Goal: Information Seeking & Learning: Learn about a topic

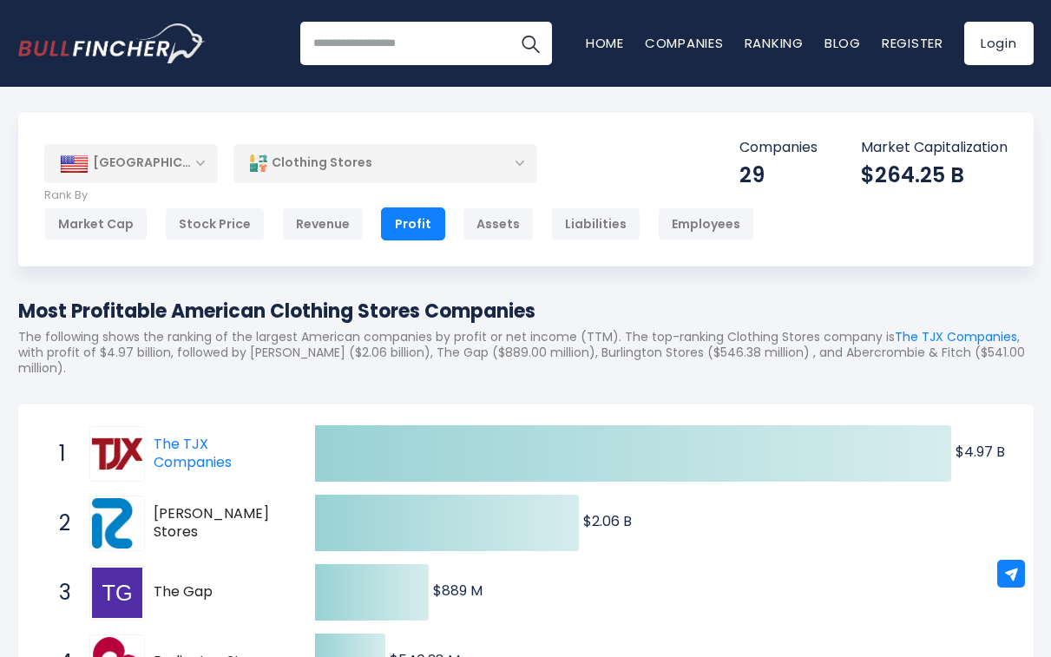
click at [201, 168] on div "[GEOGRAPHIC_DATA]" at bounding box center [131, 163] width 174 height 38
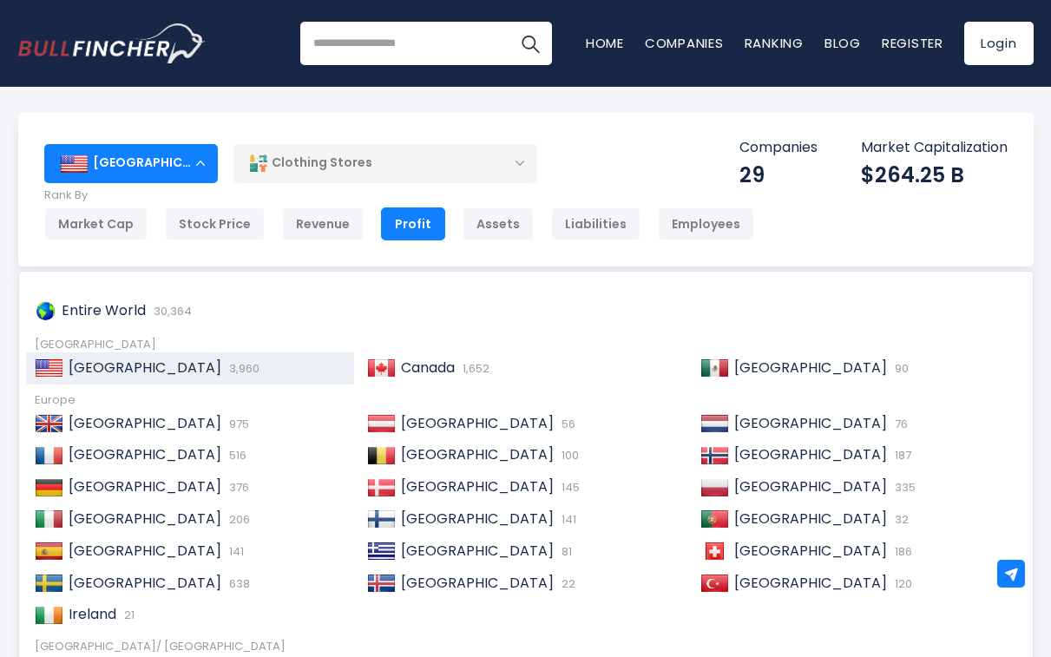
click at [350, 141] on div "United States Entire World 30,364 North America United States 3,960" at bounding box center [526, 190] width 1016 height 154
click at [348, 156] on div "Clothing Stores" at bounding box center [386, 163] width 304 height 40
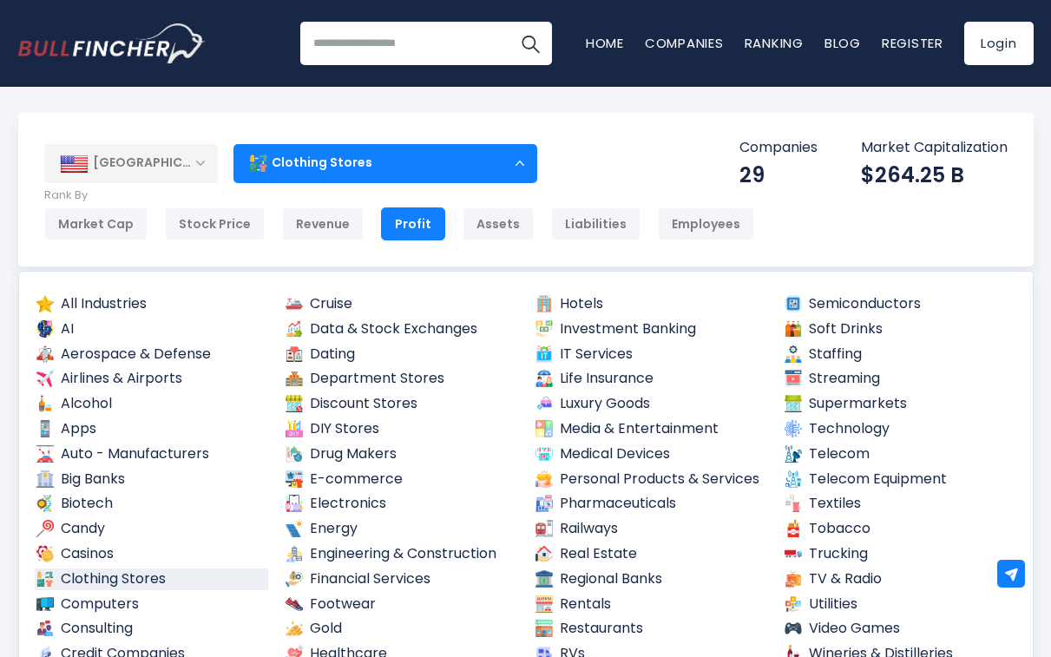
click at [200, 142] on div "[GEOGRAPHIC_DATA] Entire World 30,364 [GEOGRAPHIC_DATA] United States 3,960" at bounding box center [526, 190] width 1016 height 154
click at [186, 165] on div "[GEOGRAPHIC_DATA]" at bounding box center [131, 163] width 174 height 38
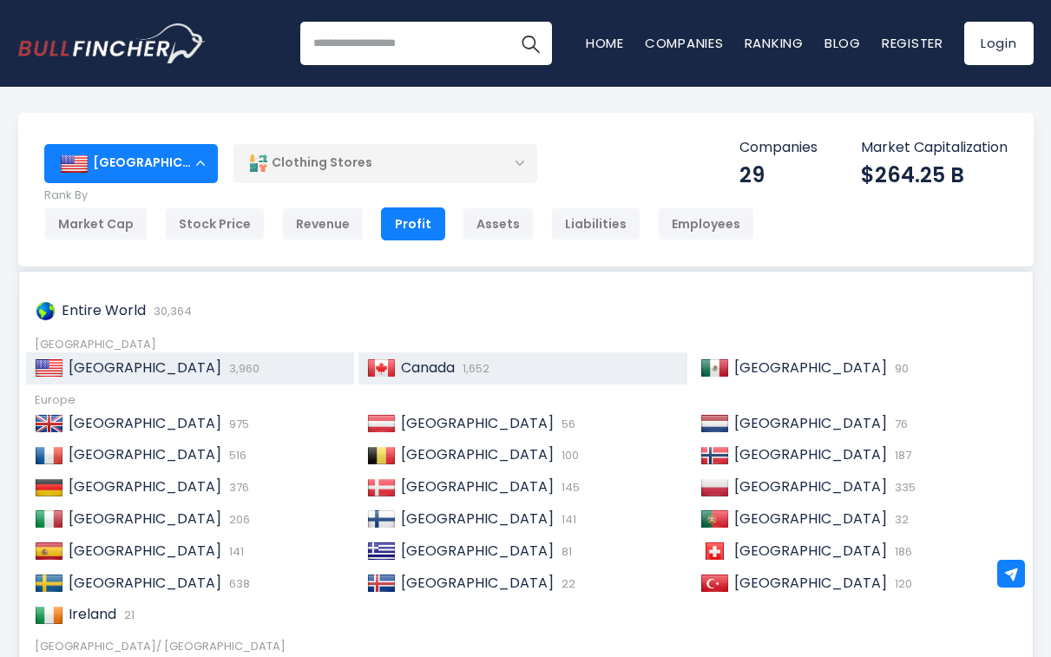
click at [389, 368] on img at bounding box center [381, 367] width 29 height 17
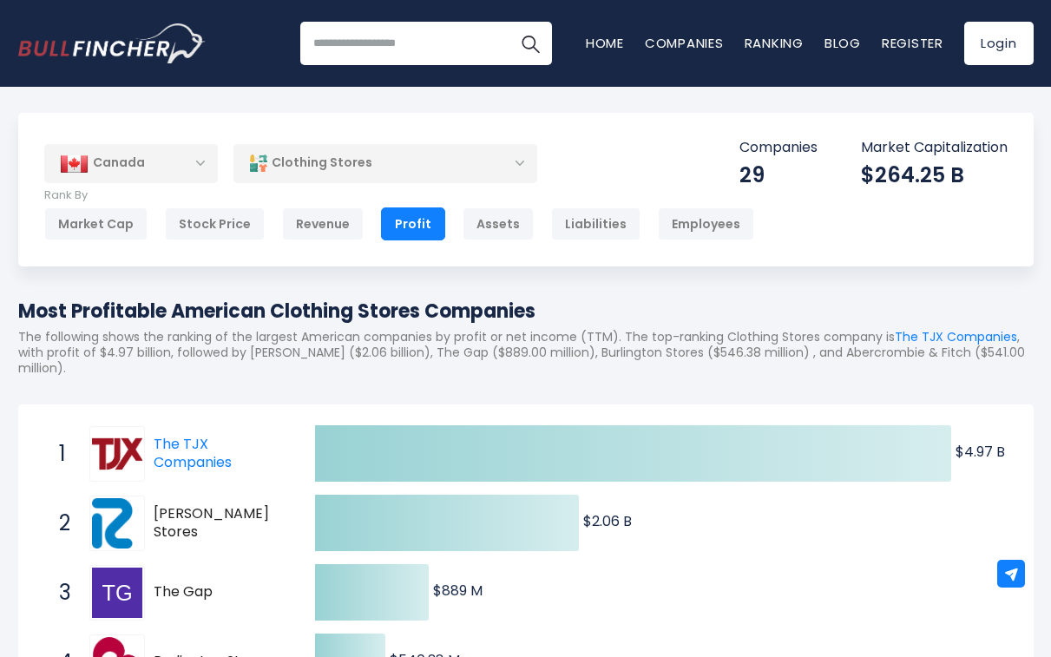
click at [174, 168] on div "Canada" at bounding box center [131, 163] width 174 height 38
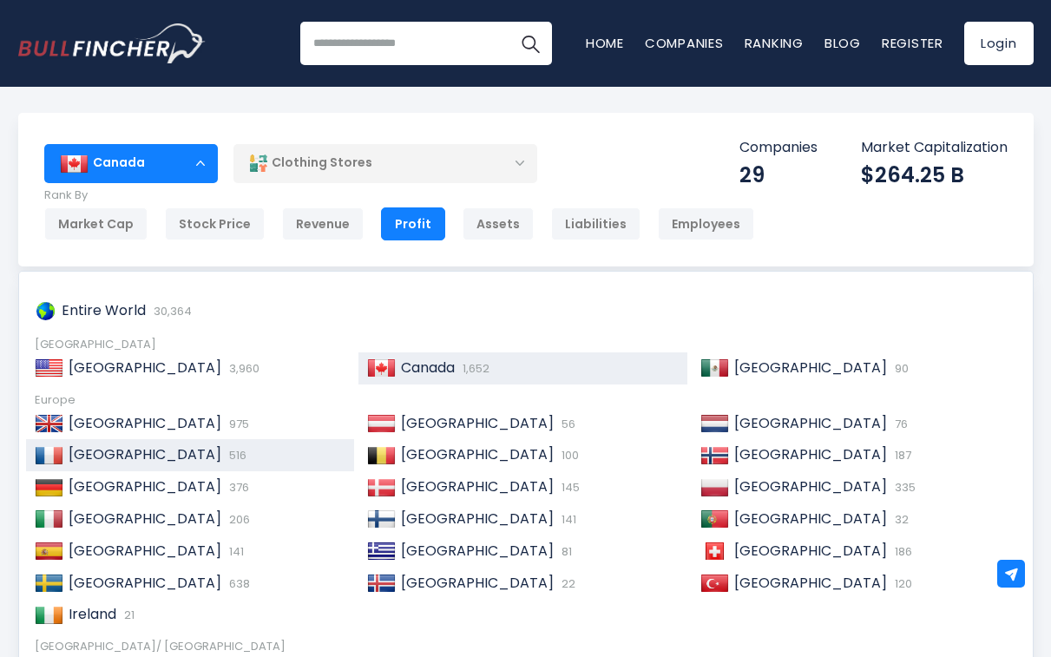
click at [109, 439] on div "France 516" at bounding box center [190, 455] width 329 height 32
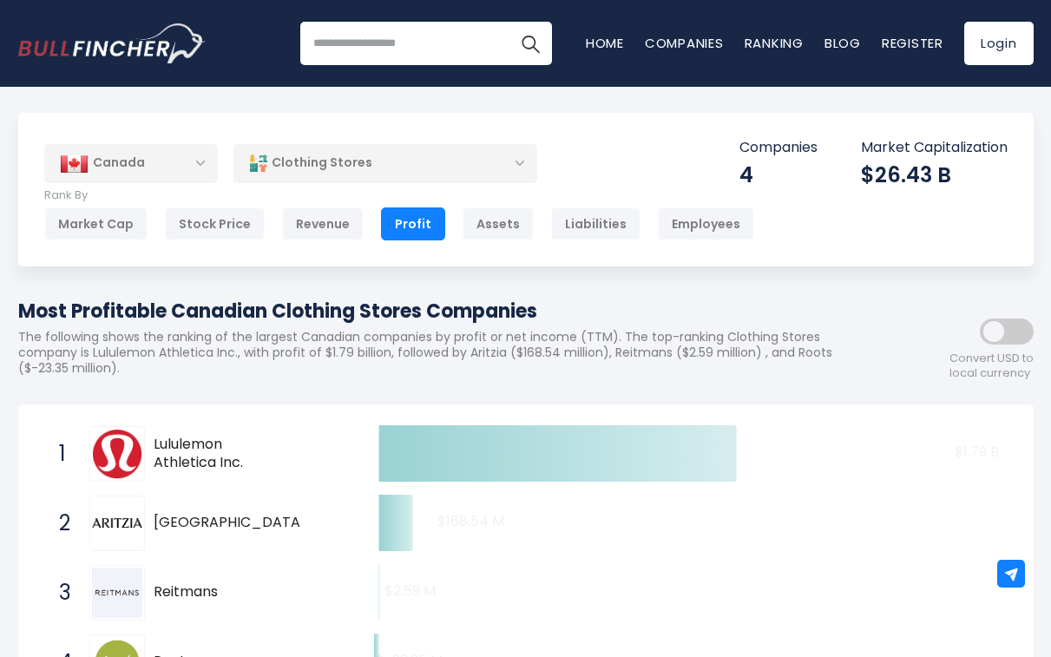
click at [168, 194] on p "Rank By" at bounding box center [399, 195] width 710 height 15
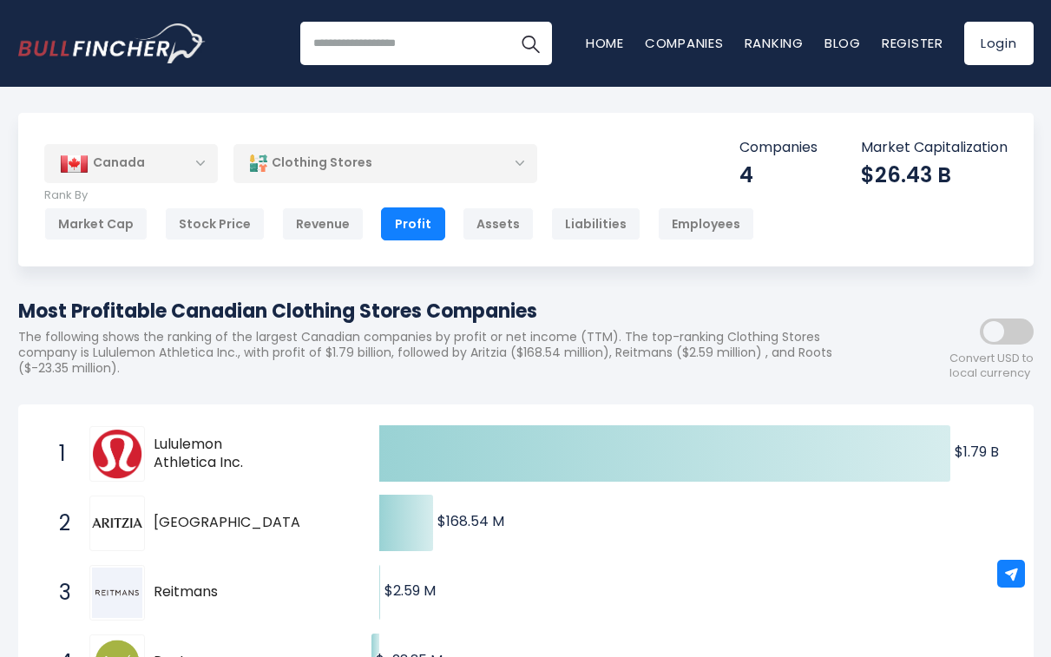
click at [168, 186] on div "Canada Entire World 30,364 North America United States 3,960 Canada" at bounding box center [526, 190] width 1016 height 154
click at [159, 160] on div "Canada" at bounding box center [131, 163] width 174 height 38
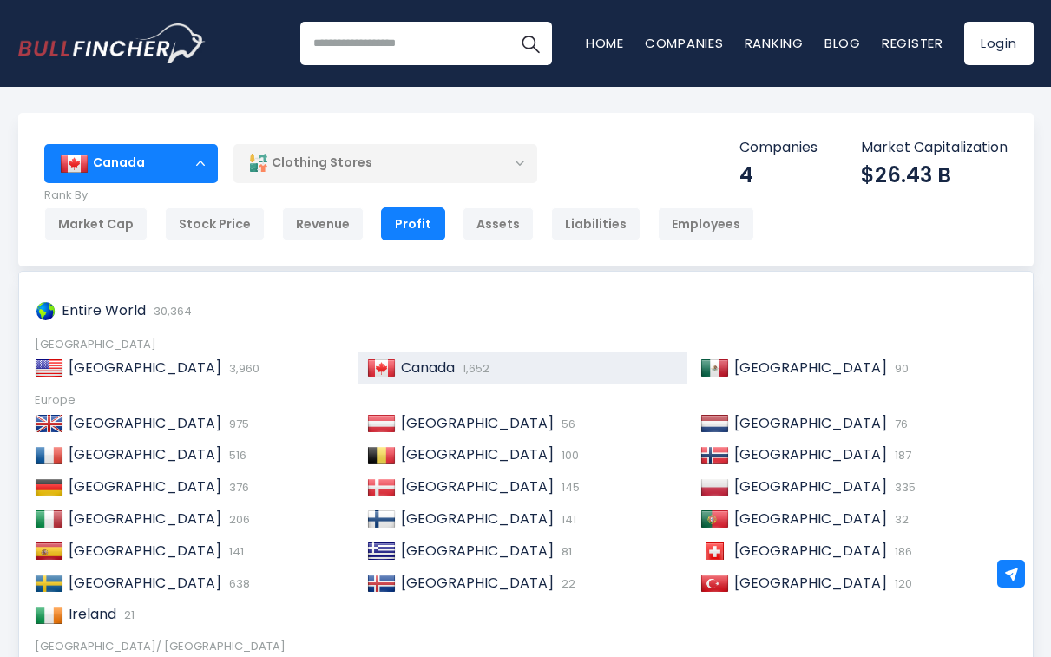
click at [452, 378] on div "Canada 1,652" at bounding box center [523, 368] width 329 height 32
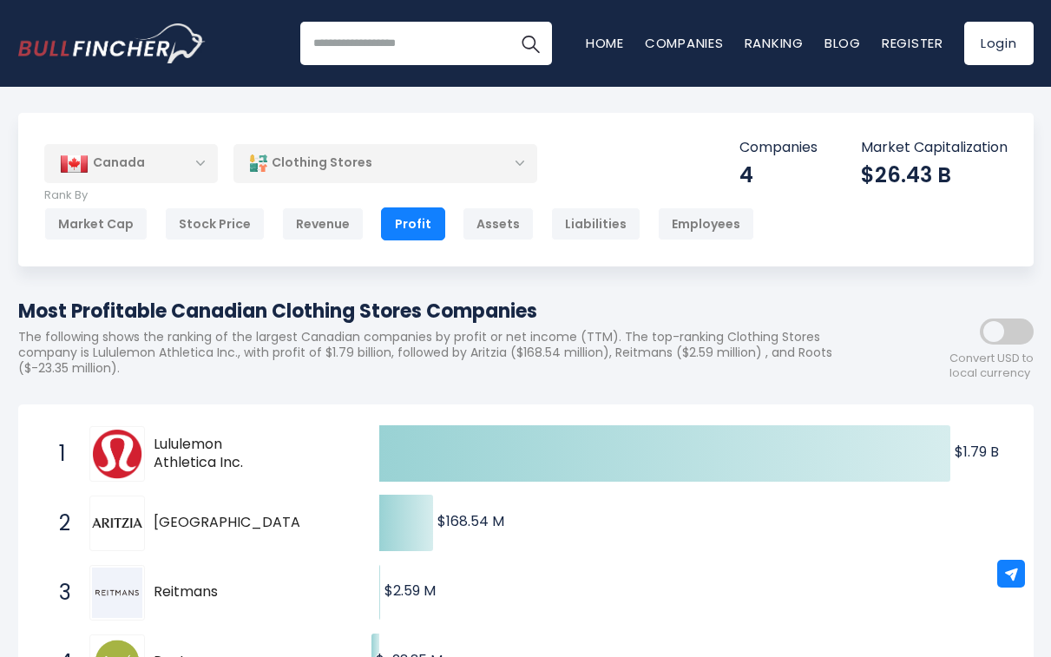
click at [184, 184] on div "[GEOGRAPHIC_DATA] Entire World 30,364 [GEOGRAPHIC_DATA] [GEOGRAPHIC_DATA] 3,960…" at bounding box center [526, 190] width 1016 height 154
click at [173, 174] on div "Canada" at bounding box center [131, 163] width 174 height 38
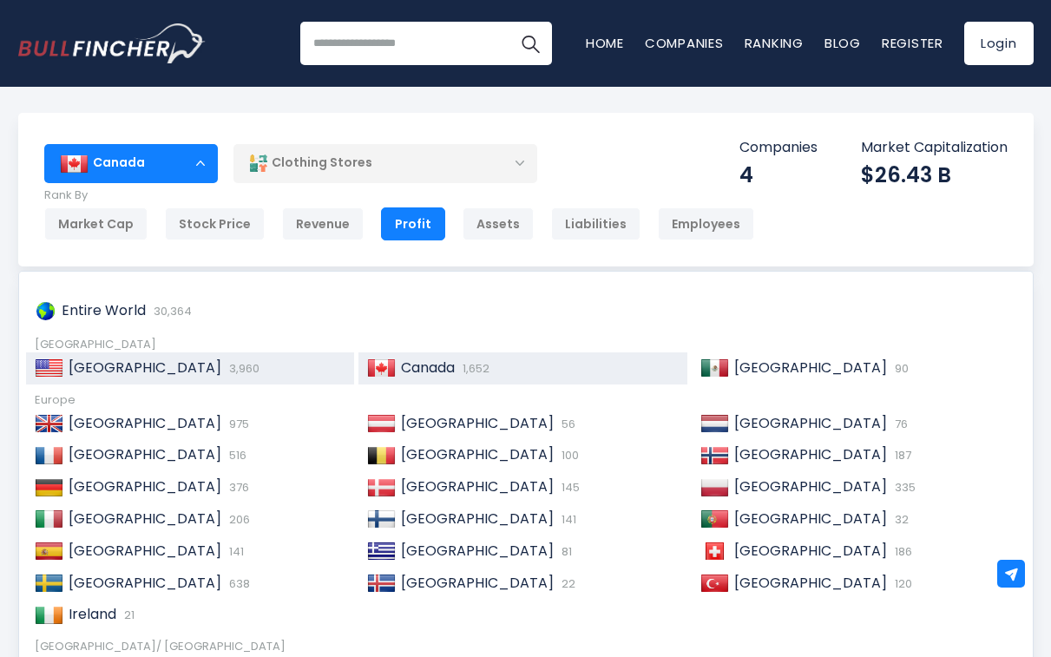
click at [105, 370] on span "[GEOGRAPHIC_DATA]" at bounding box center [145, 368] width 153 height 20
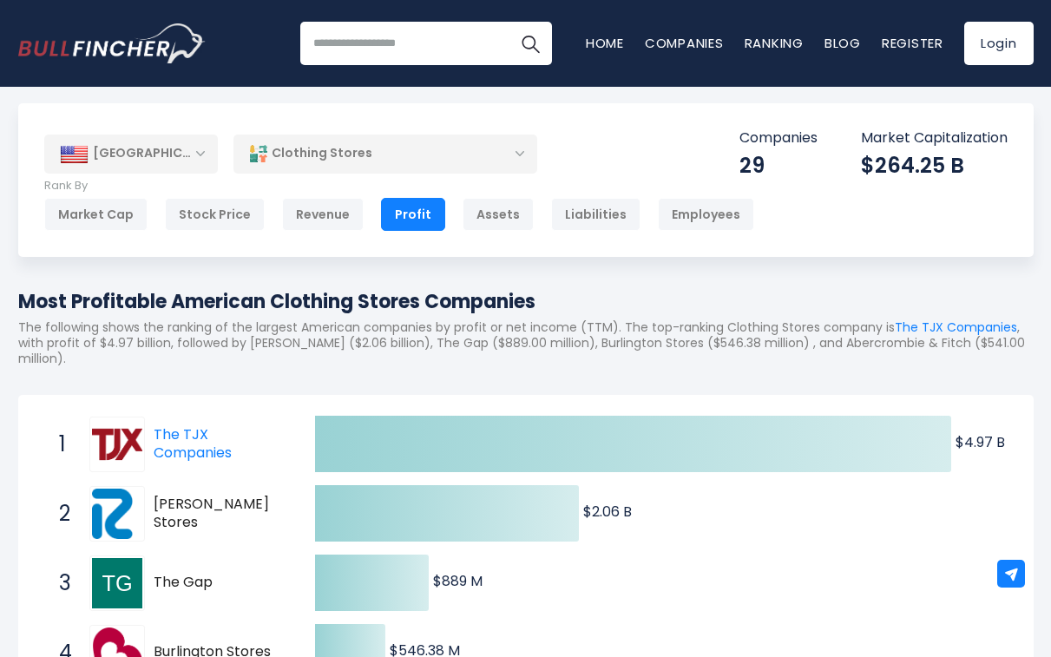
click at [144, 167] on div "[GEOGRAPHIC_DATA]" at bounding box center [131, 154] width 174 height 38
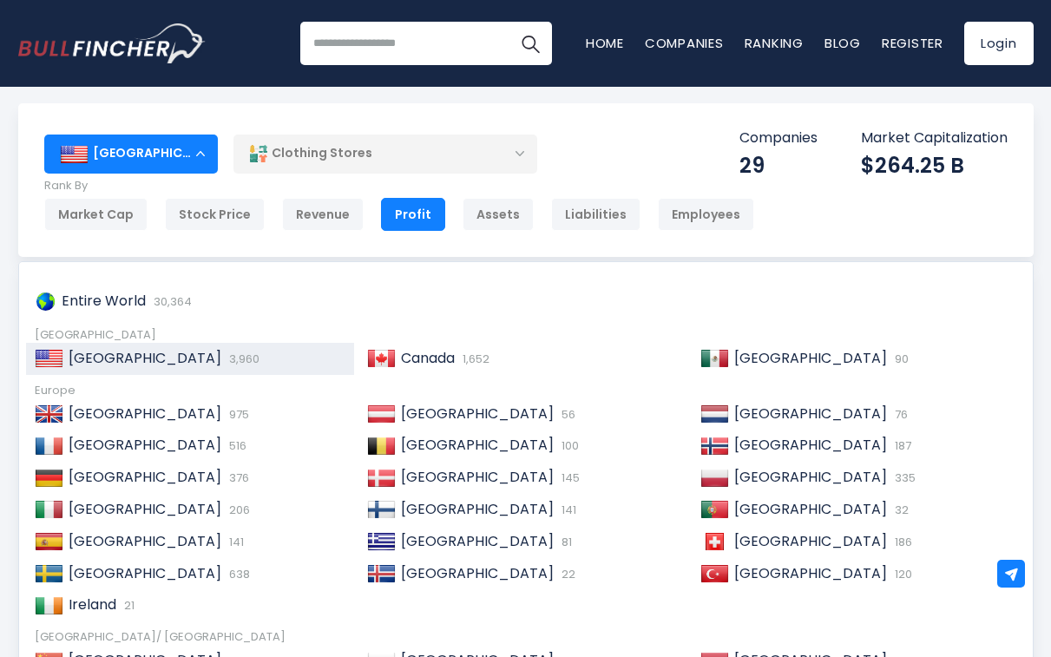
click at [183, 122] on div "[GEOGRAPHIC_DATA] Entire World 30,364 [GEOGRAPHIC_DATA] United States 3,960" at bounding box center [526, 180] width 1016 height 154
click at [324, 218] on div "Revenue" at bounding box center [323, 214] width 82 height 33
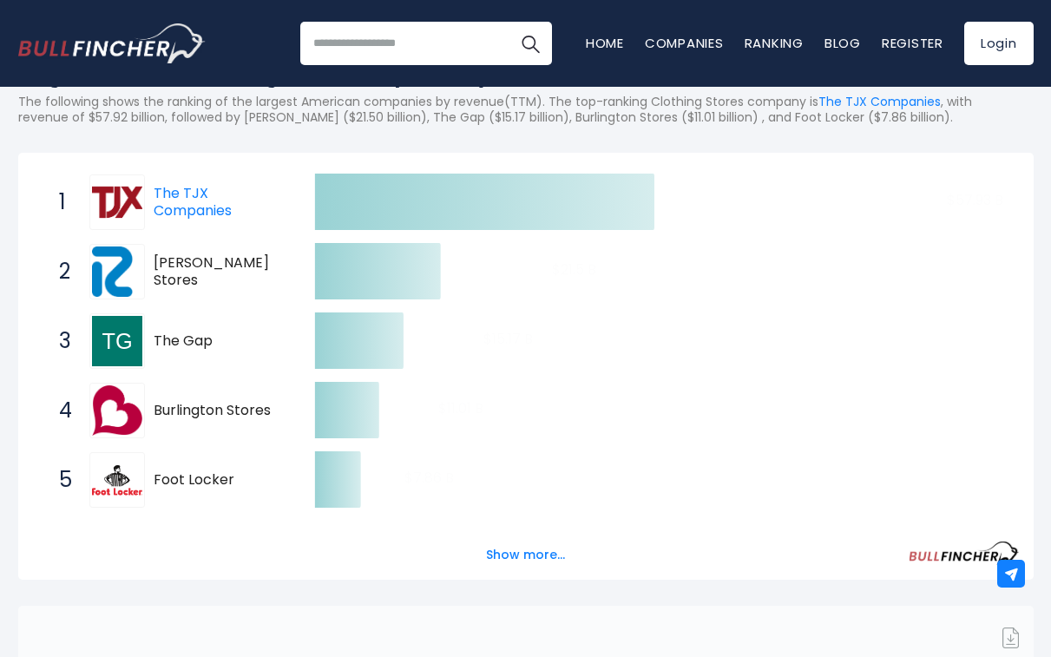
scroll to position [236, 0]
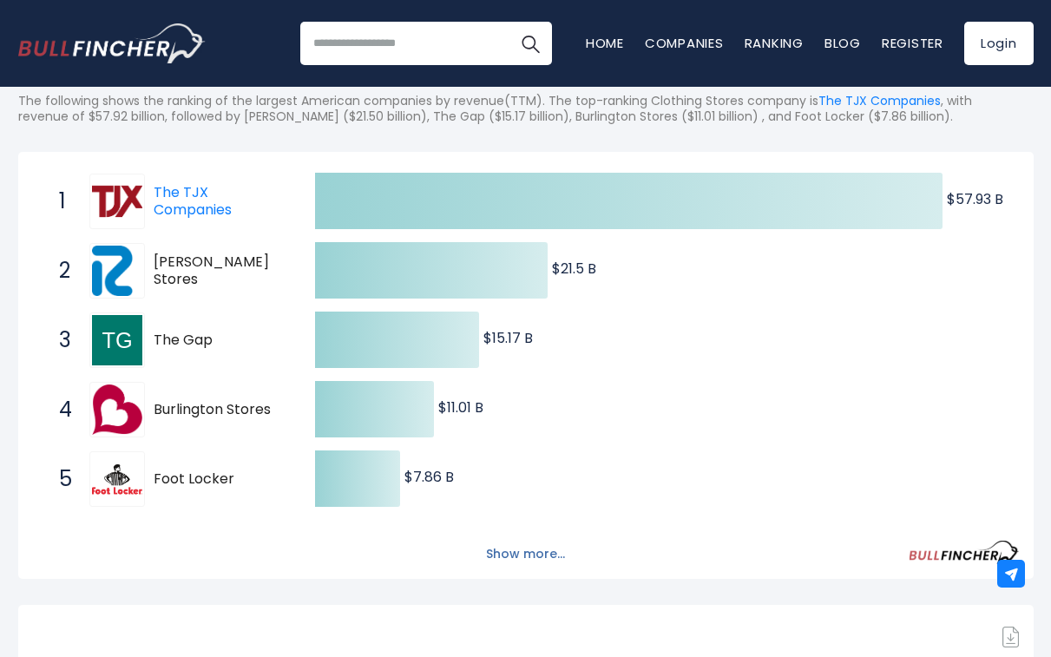
click at [549, 556] on button "Show more..." at bounding box center [526, 554] width 100 height 29
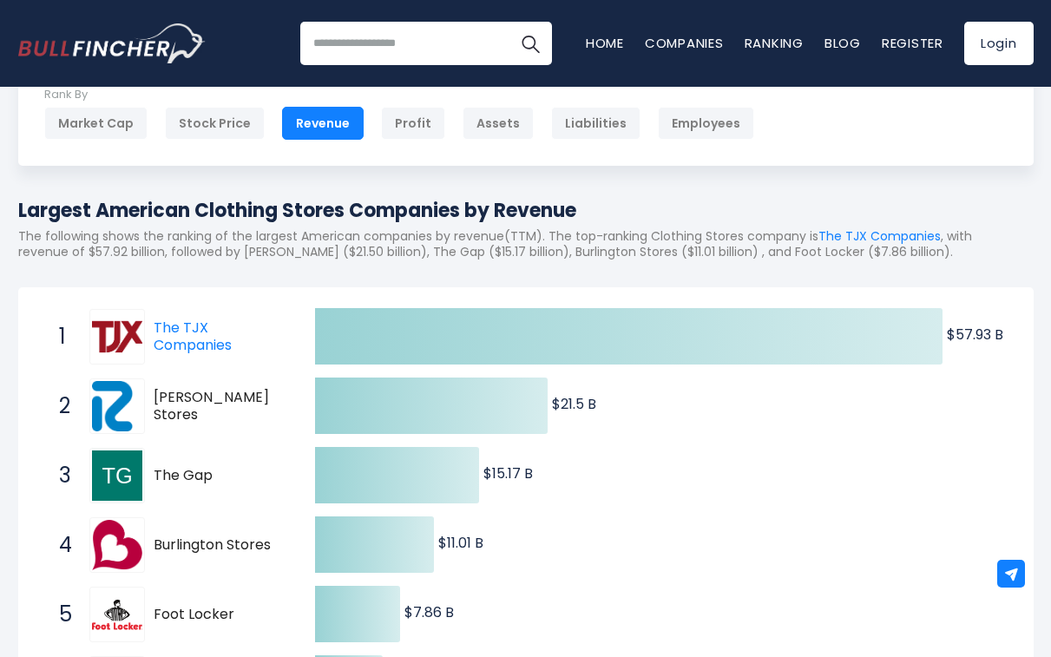
scroll to position [76, 0]
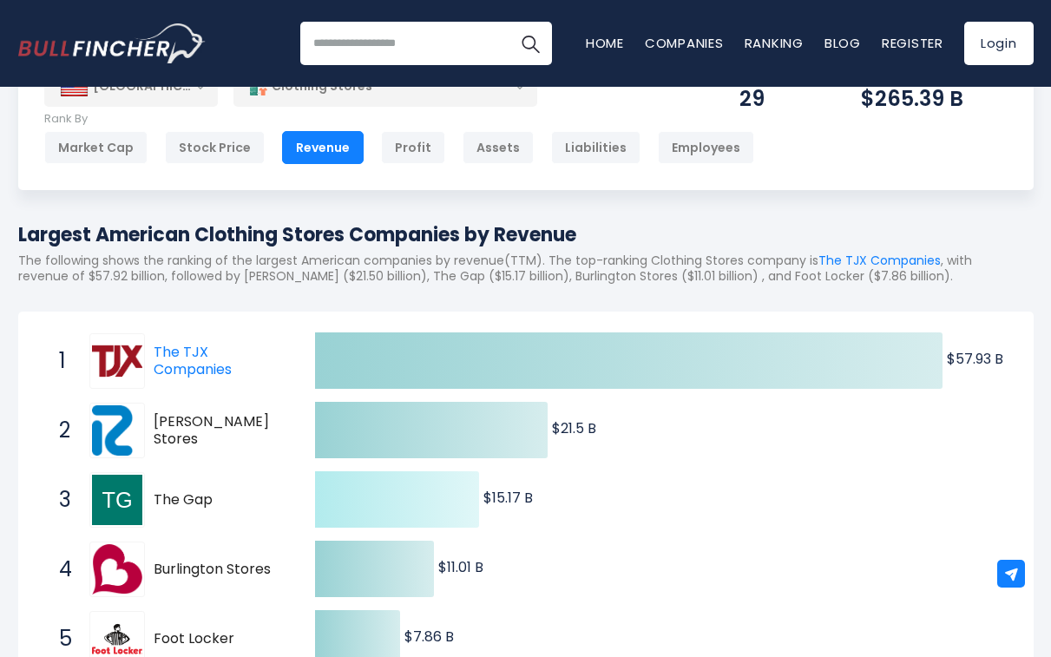
drag, startPoint x: 417, startPoint y: 502, endPoint x: 503, endPoint y: 501, distance: 85.9
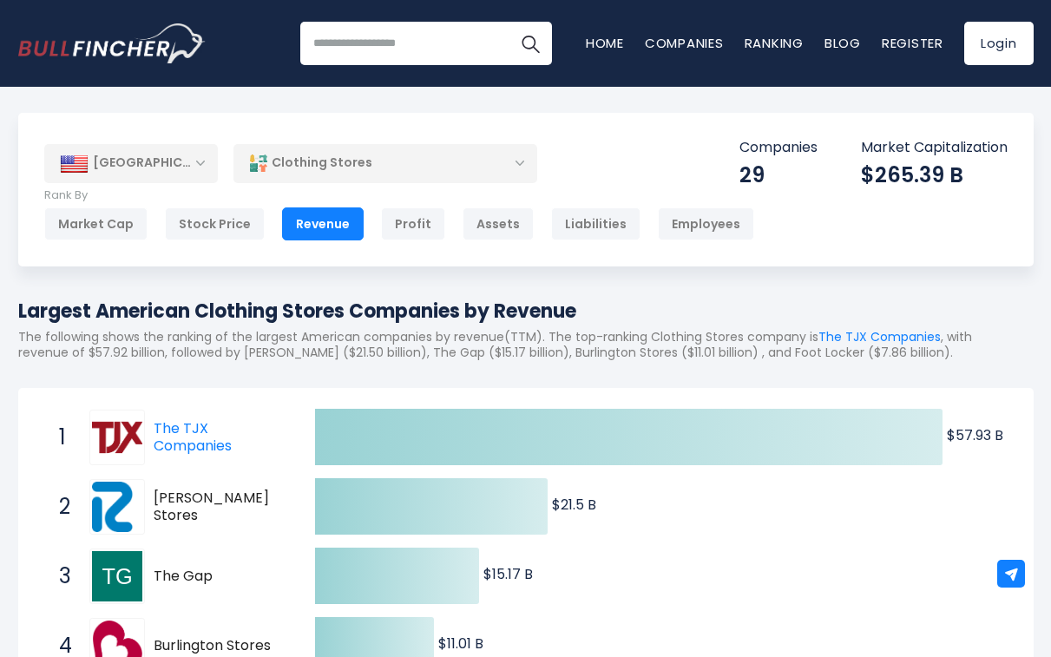
scroll to position [-1, 0]
click at [155, 185] on div "United States Entire World 30,364 North America United States 3,960" at bounding box center [526, 190] width 1016 height 154
click at [130, 155] on div "[GEOGRAPHIC_DATA]" at bounding box center [131, 163] width 174 height 38
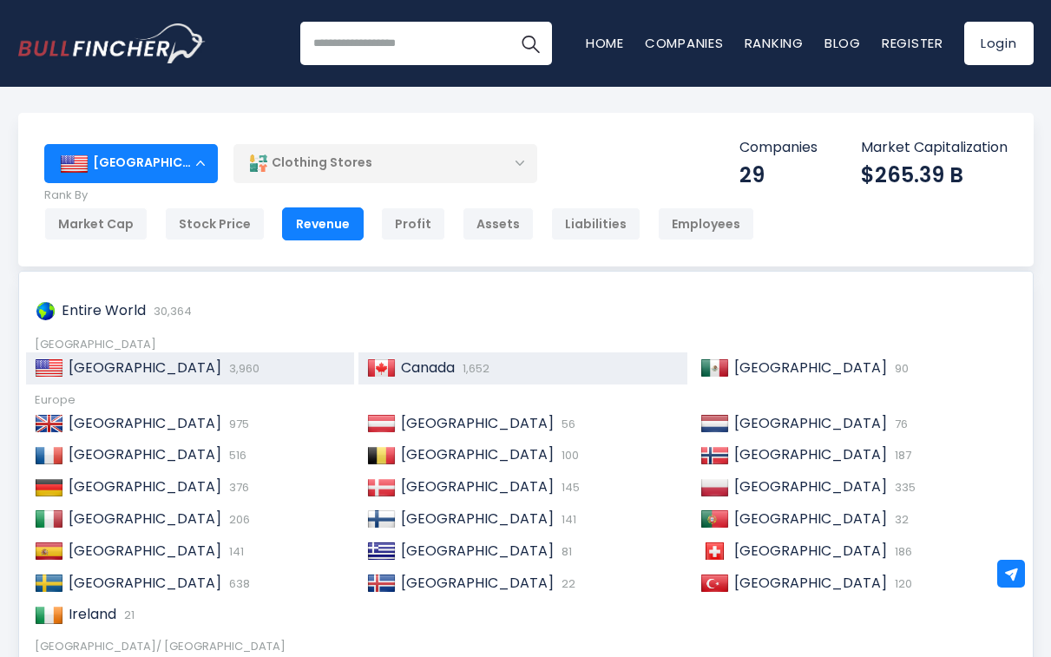
click at [443, 375] on div "Canada 1,652" at bounding box center [523, 368] width 329 height 32
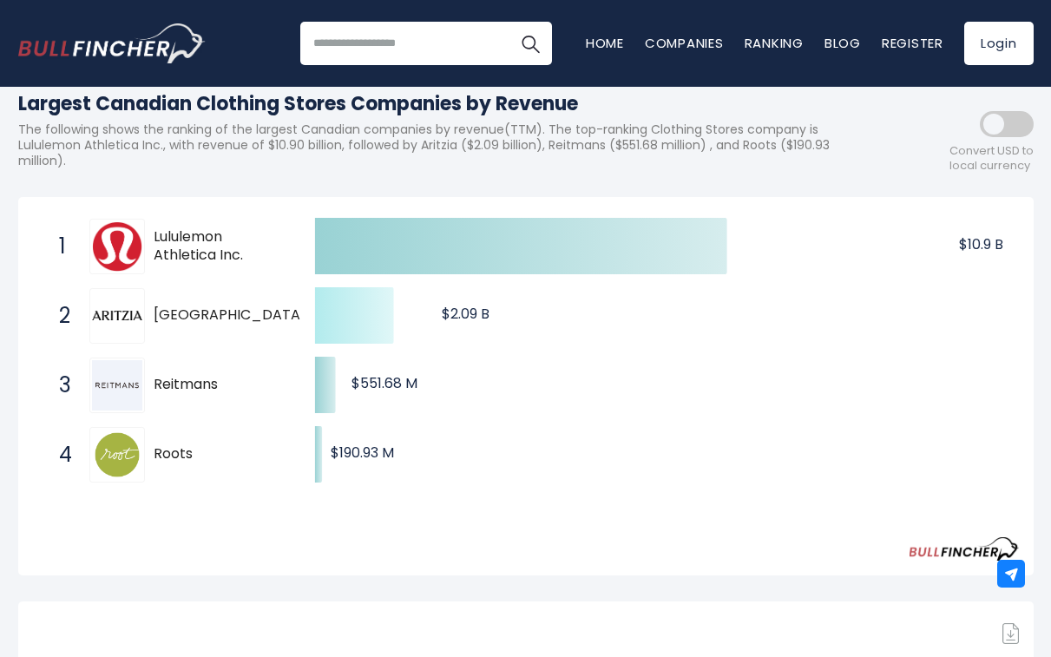
scroll to position [289, 0]
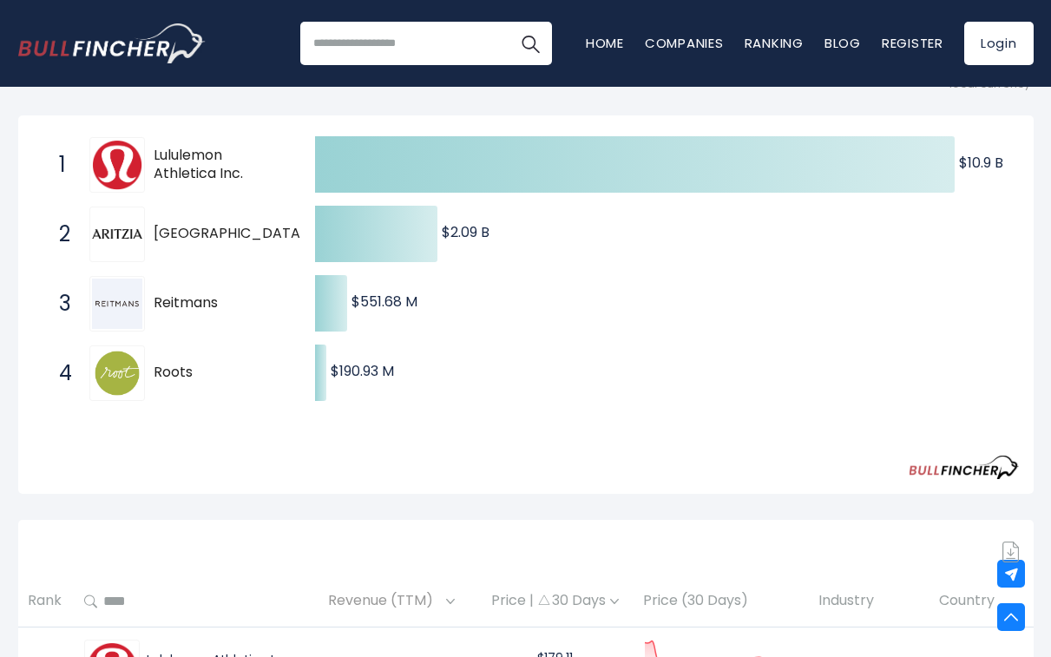
click at [461, 457] on div "Created with Highcharts 12.1.2 $10.9 B ​ $10.9 B $2.09 B ​ $2.09 B $551.68 M ​ …" at bounding box center [526, 306] width 986 height 353
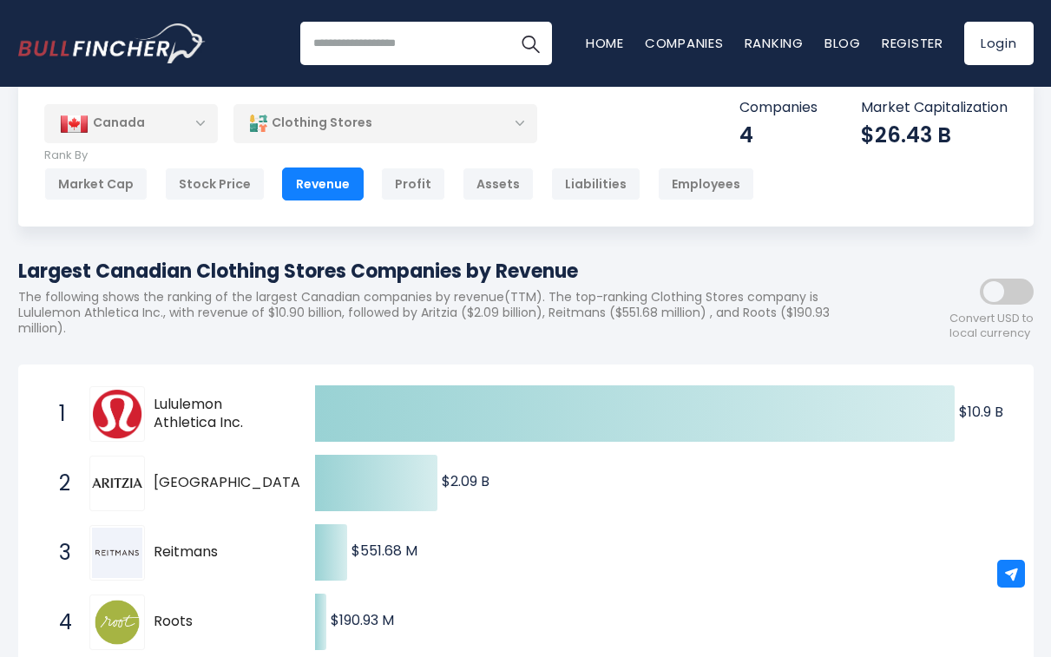
scroll to position [45, 0]
